Goal: Task Accomplishment & Management: Manage account settings

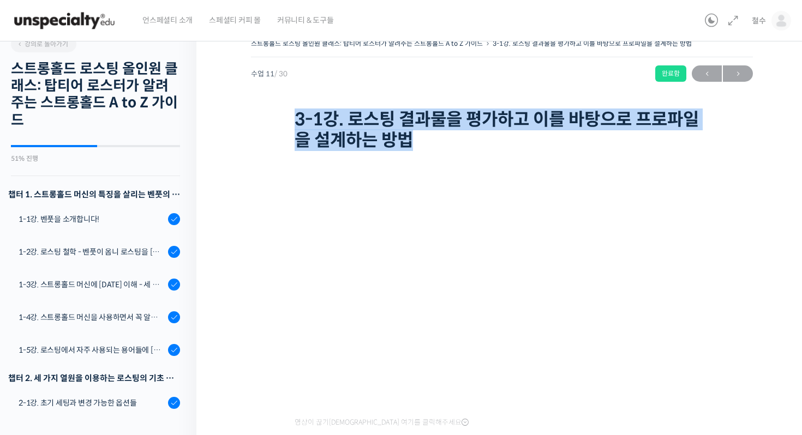
scroll to position [420, 0]
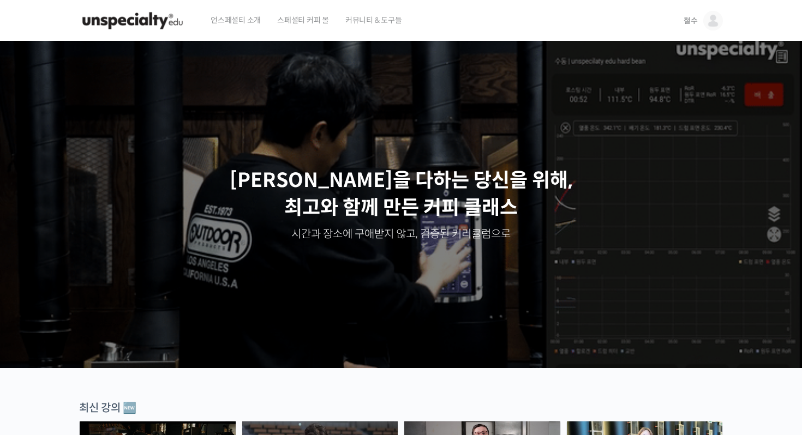
click at [708, 31] on link "철수" at bounding box center [703, 20] width 39 height 41
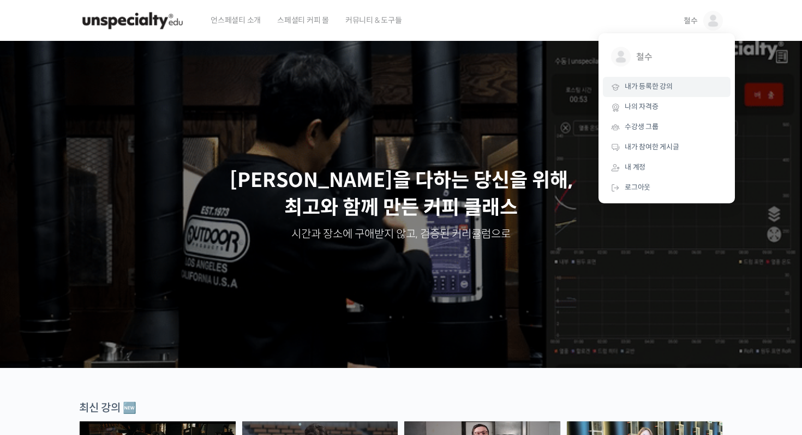
click at [667, 82] on span "내가 등록한 강의" at bounding box center [649, 86] width 48 height 9
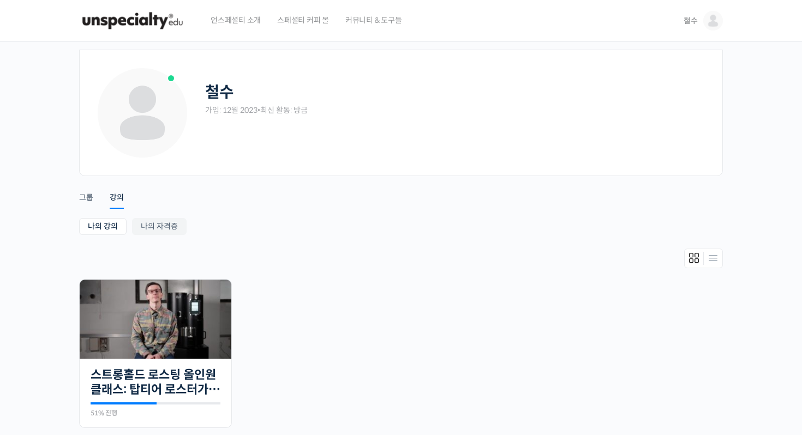
click at [710, 16] on img at bounding box center [713, 21] width 20 height 20
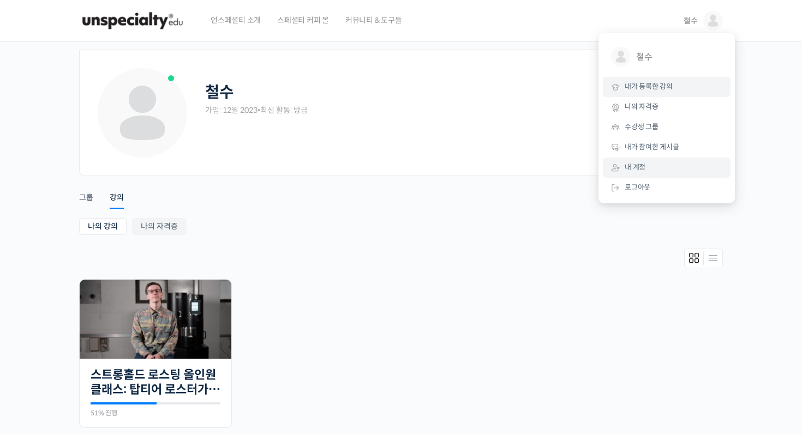
click at [658, 165] on link "내 계정" at bounding box center [667, 168] width 128 height 20
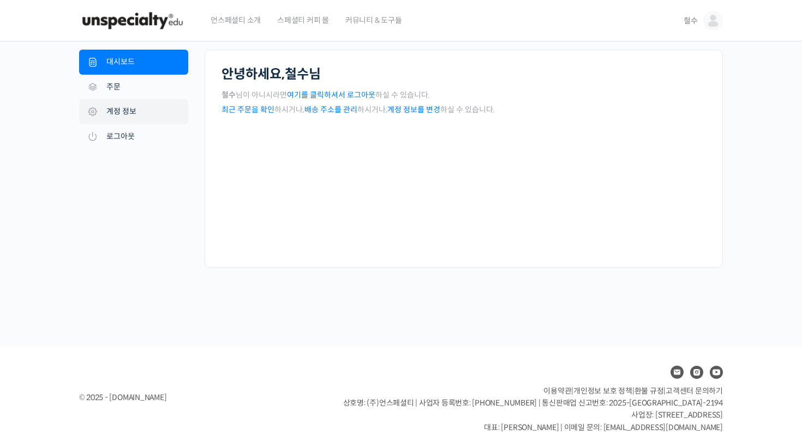
click at [100, 107] on link "계정 정보" at bounding box center [133, 111] width 109 height 25
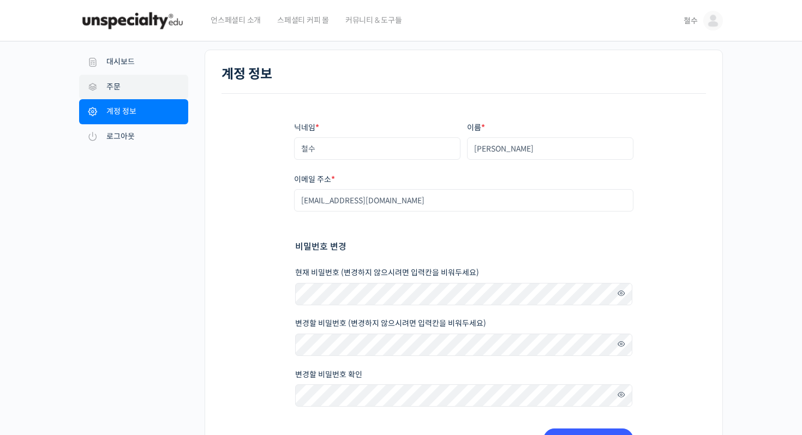
click at [113, 96] on link "주문" at bounding box center [133, 87] width 109 height 25
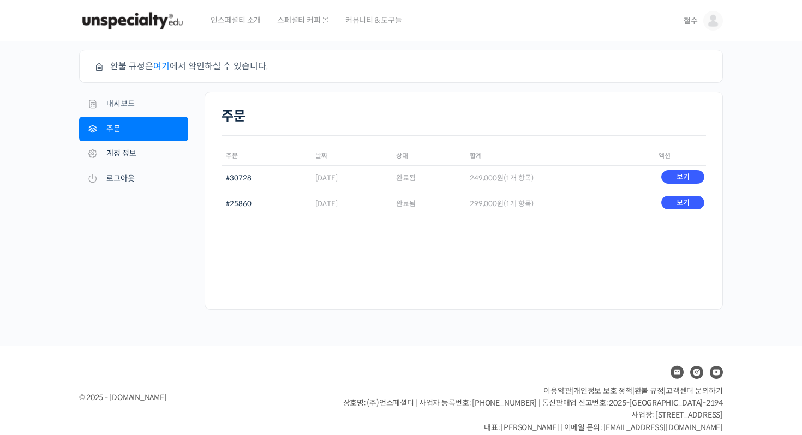
drag, startPoint x: 334, startPoint y: 186, endPoint x: 390, endPoint y: 178, distance: 55.6
click at [390, 178] on td "[DATE]" at bounding box center [351, 178] width 81 height 26
click at [398, 249] on div "주문 주문 날짜 상태 합계 액션 #30728 [DATE] 완료됨 249,000 원 (1개 항목) 보기 #25860 [DATE] 완료됨 299,…" at bounding box center [464, 201] width 518 height 218
